Goal: Transaction & Acquisition: Purchase product/service

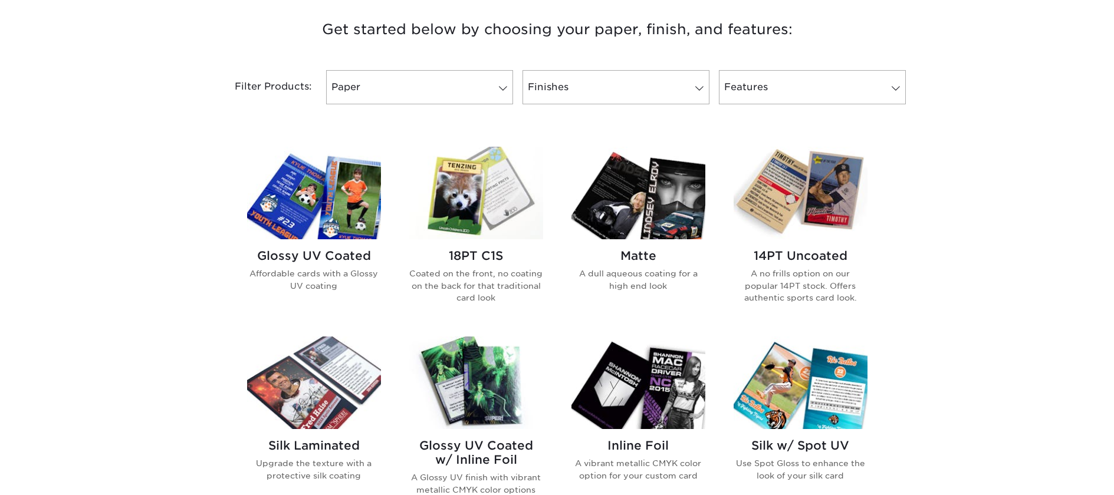
scroll to position [472, 0]
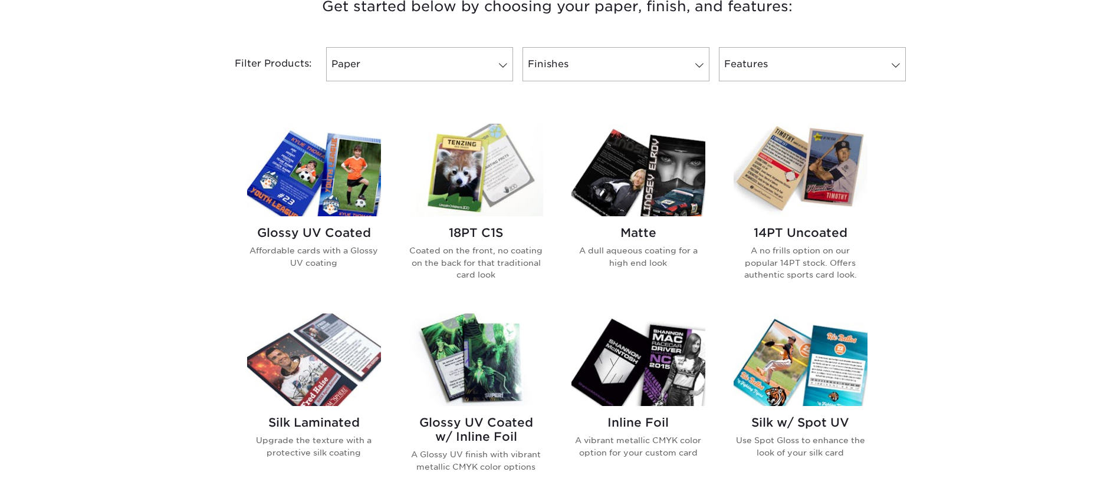
click at [357, 194] on img at bounding box center [314, 170] width 134 height 93
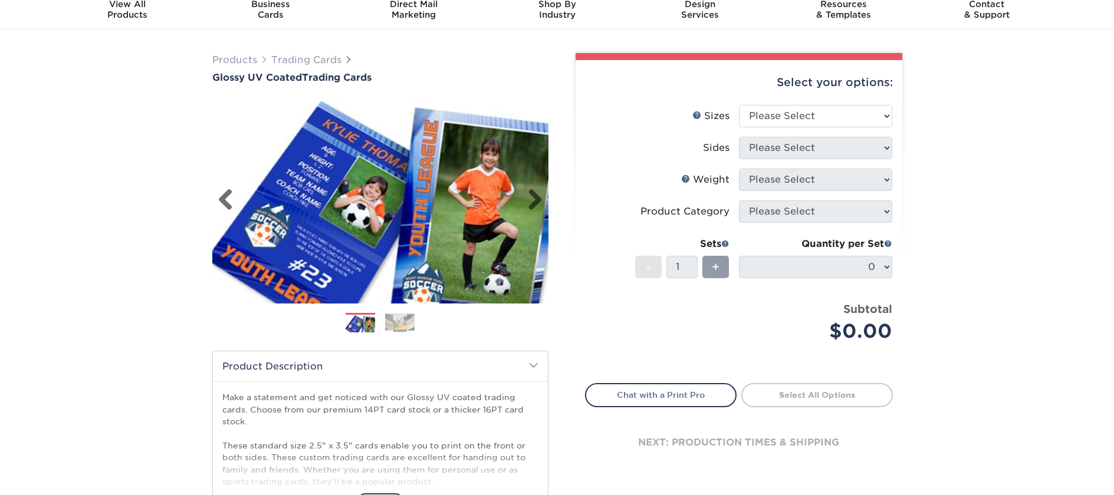
scroll to position [45, 0]
click at [841, 116] on select "Please Select 2.5" x 3.5"" at bounding box center [815, 117] width 153 height 22
select select "2.50x3.50"
click at [739, 106] on select "Please Select 2.5" x 3.5"" at bounding box center [815, 117] width 153 height 22
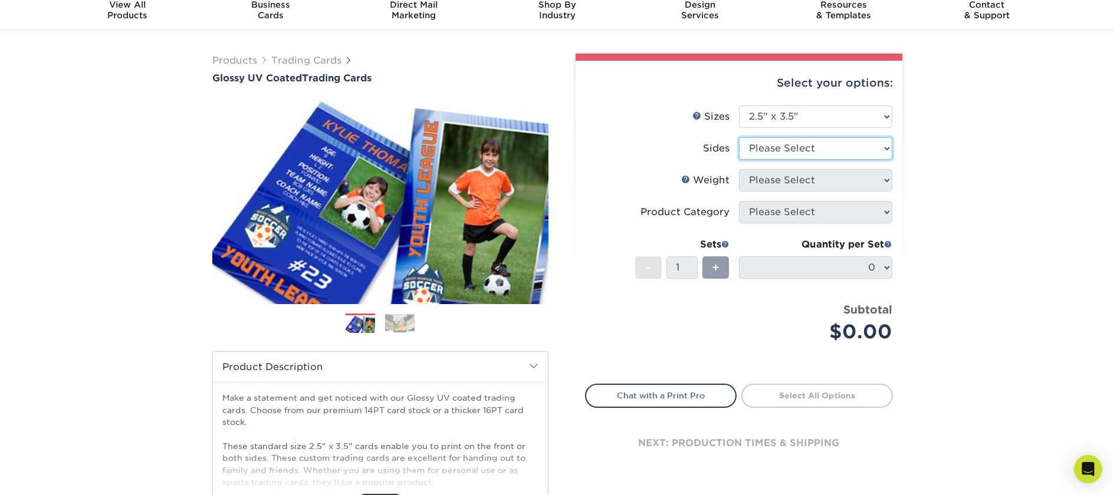
click at [835, 151] on select "Please Select Print Both Sides Print Front Only" at bounding box center [815, 148] width 153 height 22
select select "13abbda7-1d64-4f25-8bb2-c179b224825d"
click at [739, 137] on select "Please Select Print Both Sides Print Front Only" at bounding box center [815, 148] width 153 height 22
click at [831, 181] on select "Please Select 16PT 14PT 18PT C1S" at bounding box center [815, 180] width 153 height 22
select select "18PTC1S"
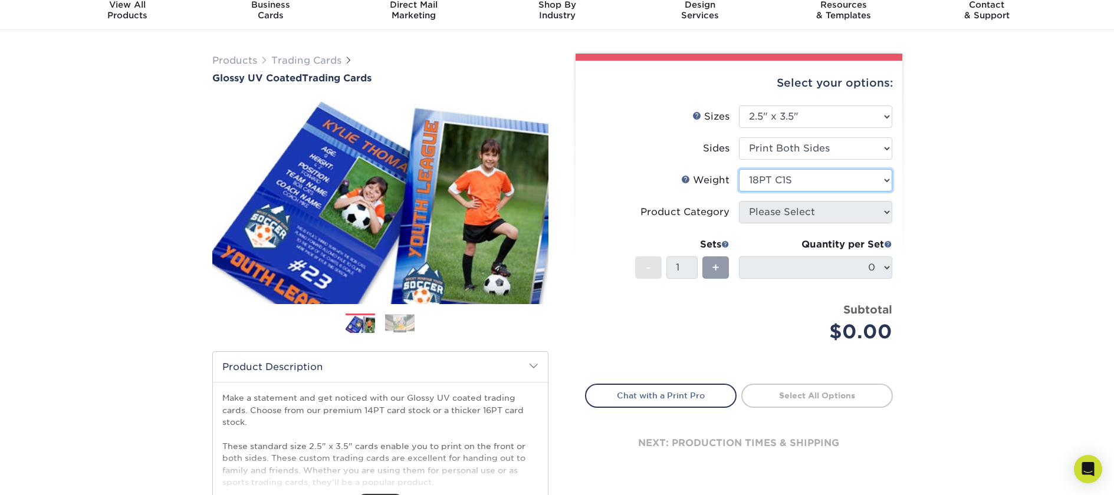
click at [739, 169] on select "Please Select 16PT 14PT 18PT C1S" at bounding box center [815, 180] width 153 height 22
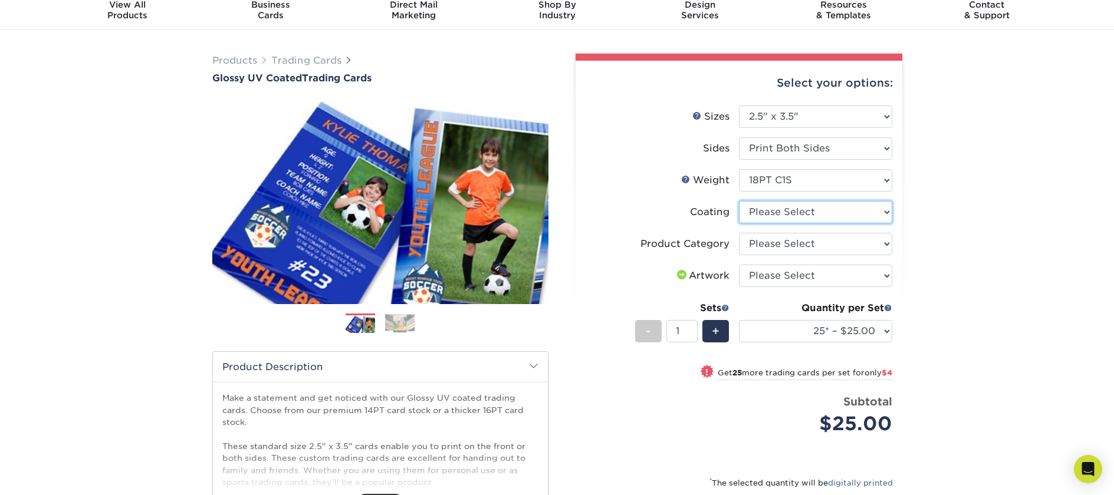
click at [824, 213] on select at bounding box center [815, 212] width 153 height 22
select select "1e8116af-acfc-44b1-83dc-8181aa338834"
click at [739, 201] on select at bounding box center [815, 212] width 153 height 22
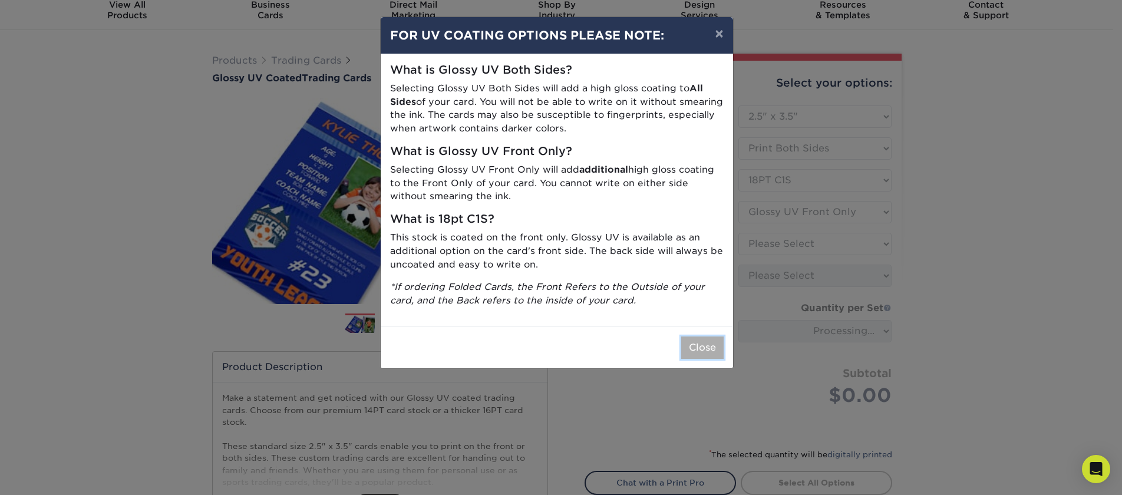
click at [710, 341] on button "Close" at bounding box center [702, 348] width 42 height 22
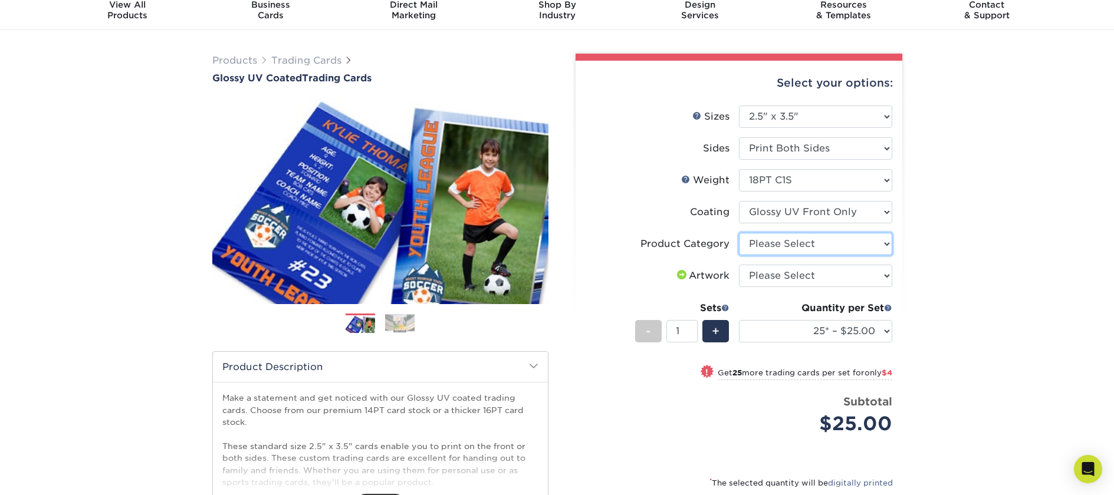
click at [767, 242] on select "Please Select Trading Cards" at bounding box center [815, 244] width 153 height 22
select select "c2f9bce9-36c2-409d-b101-c29d9d031e18"
click at [739, 233] on select "Please Select Trading Cards" at bounding box center [815, 244] width 153 height 22
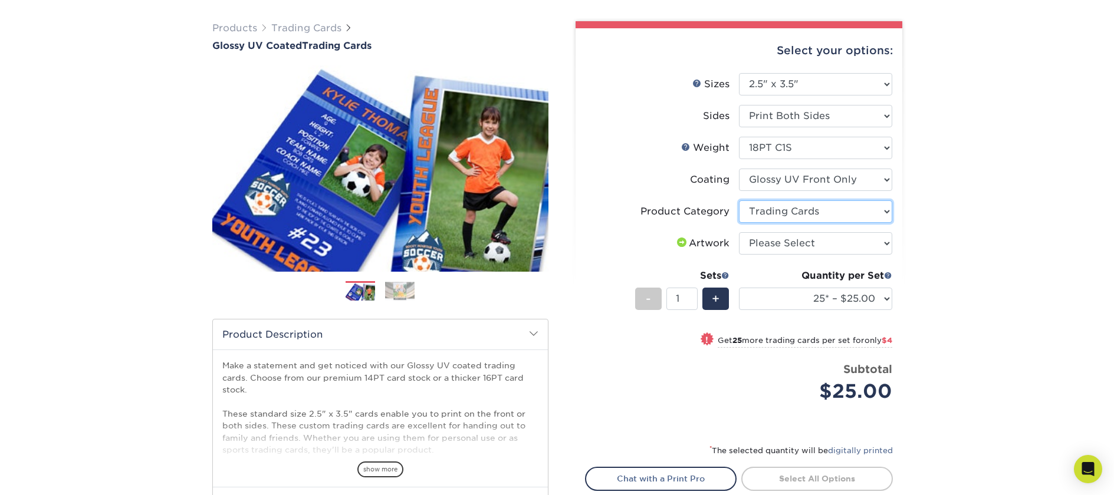
scroll to position [80, 0]
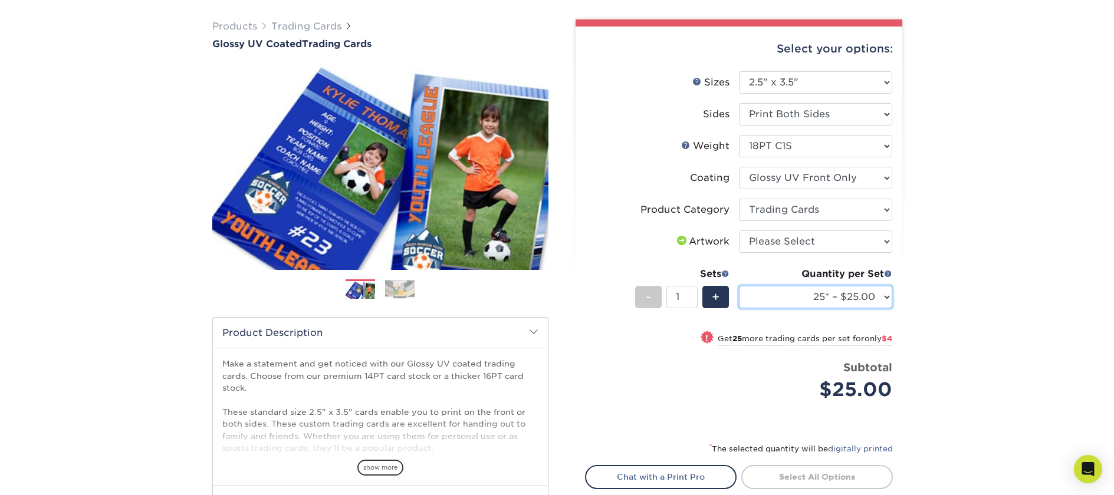
click at [789, 305] on select "25* – $25.00 50* – $29.00 75* – $37.00 100* – $41.00 250* – $48.00 500 – $58.00…" at bounding box center [815, 297] width 153 height 22
click at [874, 304] on select "25* – $25.00 50* – $29.00 75* – $37.00 100* – $41.00 250* – $48.00 500 – $58.00…" at bounding box center [815, 297] width 153 height 22
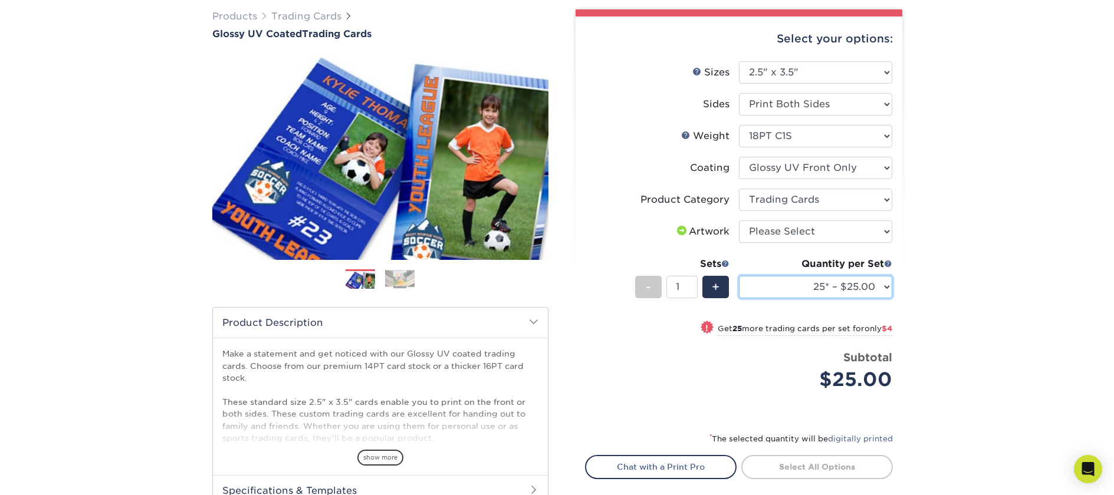
scroll to position [89, 0]
click at [790, 238] on select "Please Select I will upload files I need a design - $100" at bounding box center [815, 232] width 153 height 22
click at [739, 221] on select "Please Select I will upload files I need a design - $100" at bounding box center [815, 232] width 153 height 22
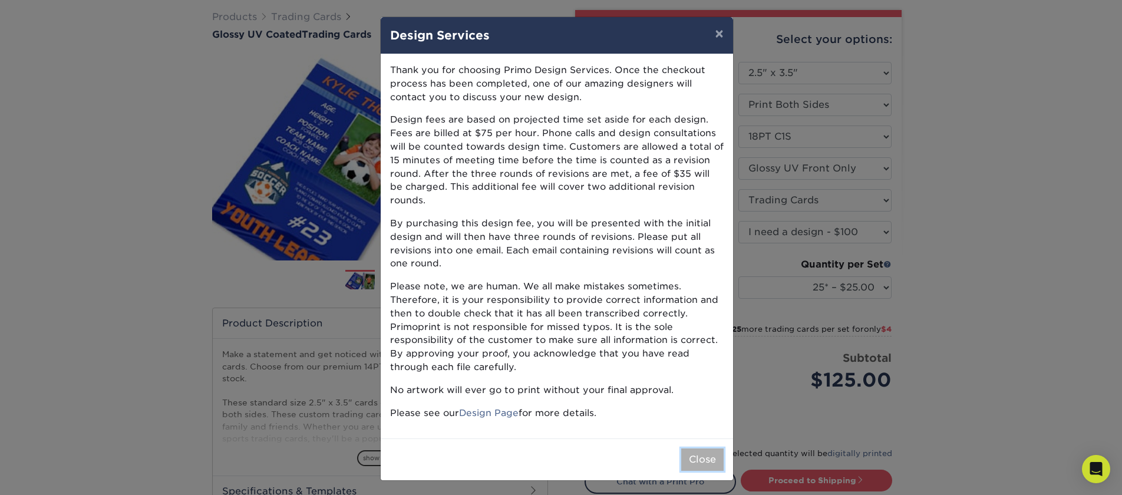
click at [708, 450] on button "Close" at bounding box center [702, 460] width 42 height 22
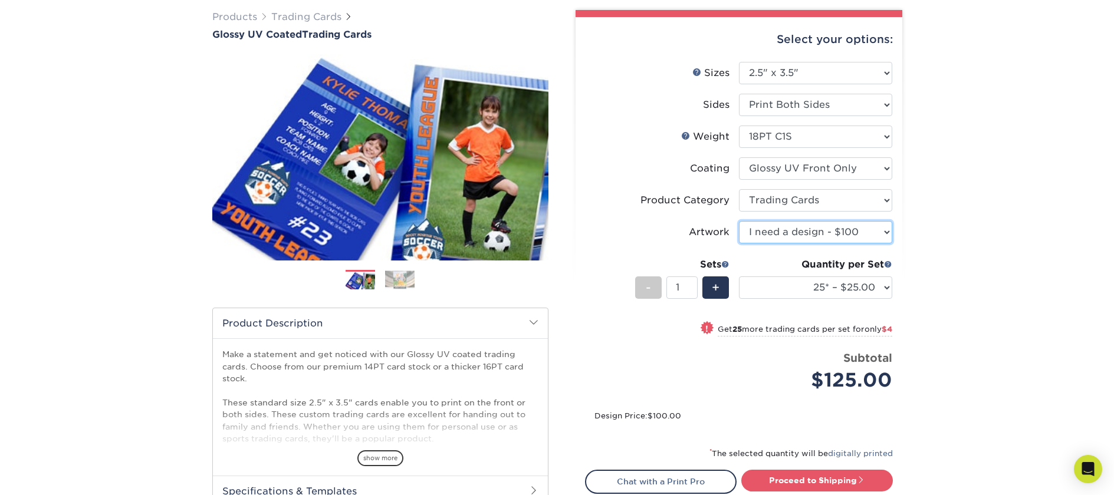
click at [786, 235] on select "Please Select I will upload files I need a design - $100" at bounding box center [815, 232] width 153 height 22
select select "upload"
click at [739, 221] on select "Please Select I will upload files I need a design - $100" at bounding box center [815, 232] width 153 height 22
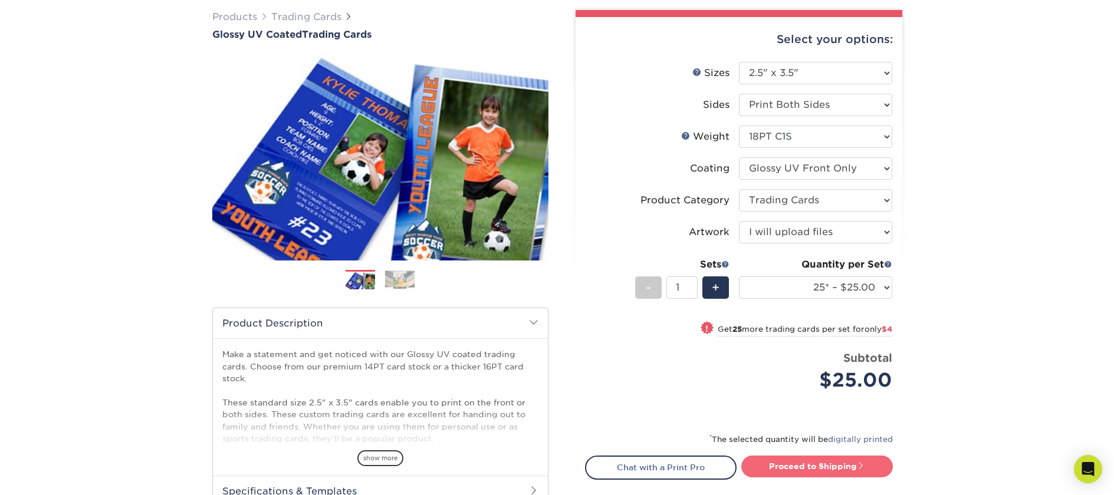
click at [795, 467] on link "Proceed to Shipping" at bounding box center [817, 466] width 152 height 21
type input "Set 1"
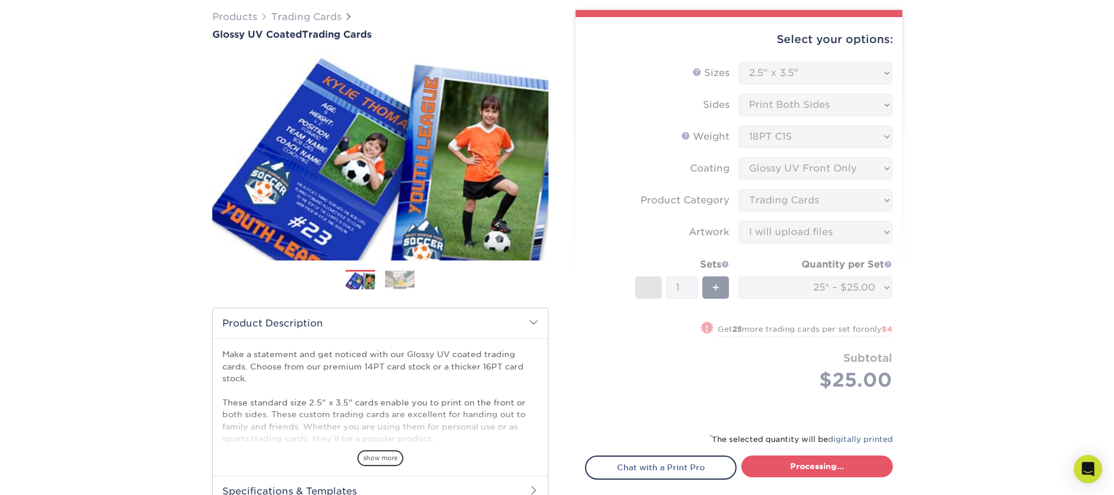
select select "08588386-0599-420e-8c79-4535039915a0"
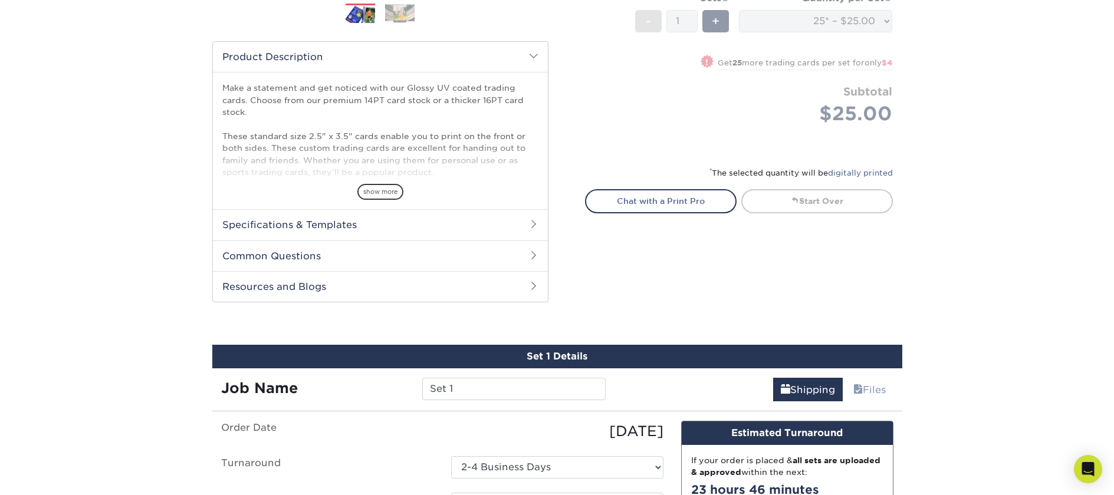
scroll to position [235, 0]
